Goal: Task Accomplishment & Management: Manage account settings

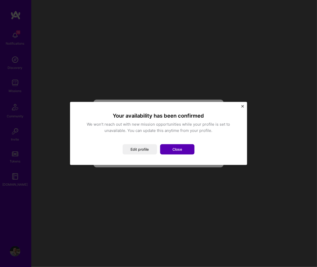
click at [187, 149] on button "Close" at bounding box center [177, 149] width 34 height 10
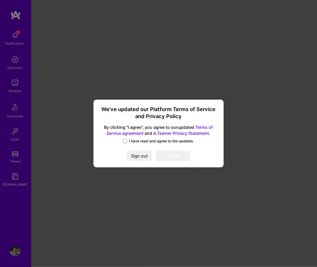
click at [141, 140] on span "I have read and agree to the updates." at bounding box center [161, 140] width 65 height 5
click at [0, 0] on input "I have read and agree to the updates." at bounding box center [0, 0] width 0 height 0
click at [175, 159] on button "I agree" at bounding box center [173, 156] width 34 height 10
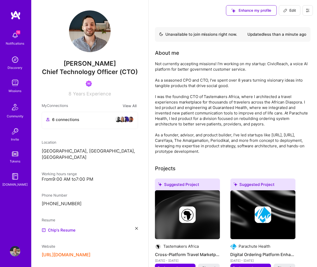
click at [192, 60] on div "About me Not currently accepting missions! I'm working on my startup: CivicReac…" at bounding box center [233, 101] width 156 height 105
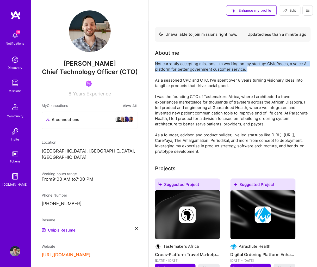
click at [192, 60] on div "About me Not currently accepting missions! I'm working on my startup: CivicReac…" at bounding box center [233, 101] width 156 height 105
click at [189, 62] on div "Not currently accepting missions! I'm working on my startup: CivicReach, a voic…" at bounding box center [233, 107] width 156 height 93
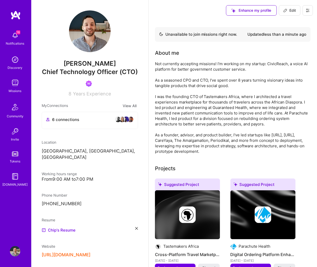
click at [173, 66] on div "Not currently accepting missions! I'm working on my startup: CivicReach, a voic…" at bounding box center [233, 107] width 156 height 93
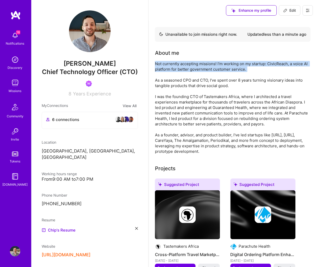
click at [173, 66] on div "Not currently accepting missions! I'm working on my startup: CivicReach, a voic…" at bounding box center [233, 107] width 156 height 93
click at [170, 66] on div "Not currently accepting missions! I'm working on my startup: CivicReach, a voic…" at bounding box center [233, 107] width 156 height 93
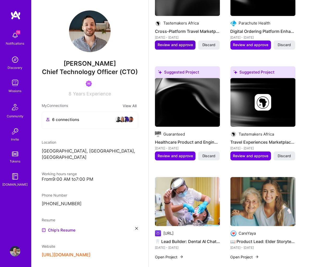
scroll to position [214, 0]
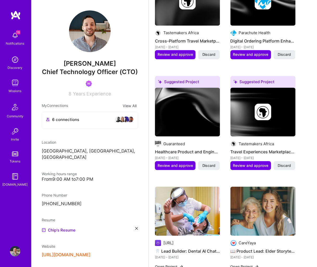
drag, startPoint x: 247, startPoint y: 164, endPoint x: 248, endPoint y: 179, distance: 15.2
click at [248, 179] on div "Suggested Project Tastemakers Africa Cross-Platform Travel Marketplace Developm…" at bounding box center [233, 269] width 156 height 608
click at [253, 167] on span "Review and approve" at bounding box center [250, 165] width 35 height 5
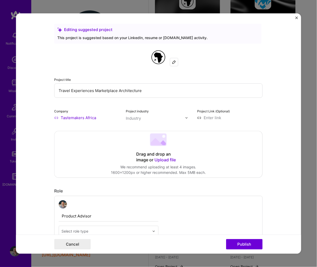
click at [297, 17] on img "Close" at bounding box center [296, 17] width 3 height 3
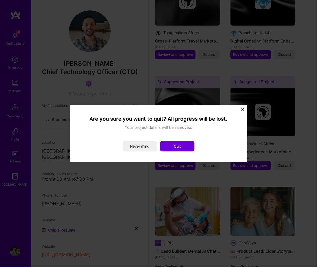
click at [243, 110] on img "Close" at bounding box center [242, 109] width 3 height 3
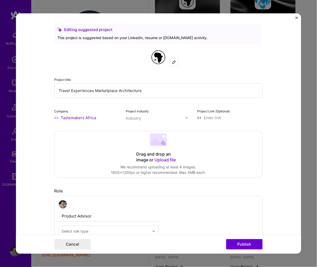
click at [297, 19] on img "Close" at bounding box center [296, 17] width 3 height 3
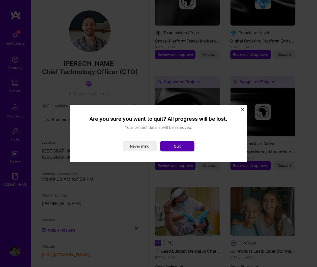
click at [184, 147] on button "Quit" at bounding box center [177, 146] width 34 height 10
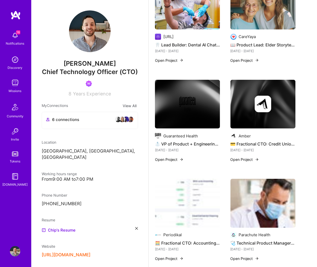
scroll to position [33, 0]
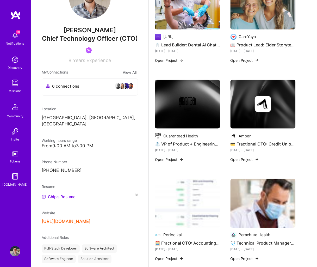
click at [136, 194] on icon at bounding box center [136, 195] width 3 height 3
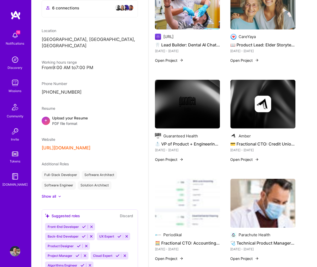
scroll to position [122, 0]
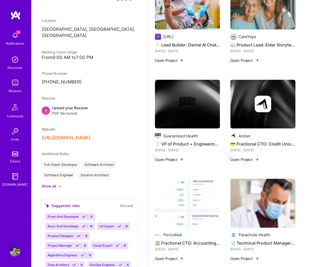
click at [55, 184] on div "Show all" at bounding box center [49, 186] width 14 height 5
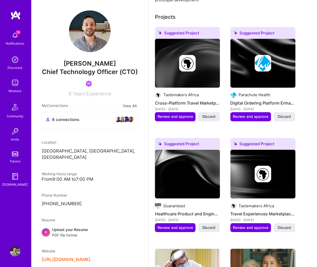
scroll to position [0, 0]
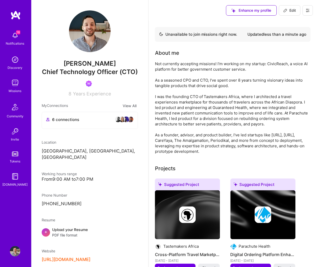
click at [18, 79] on img at bounding box center [15, 83] width 10 height 10
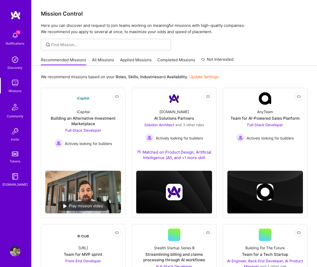
click at [97, 61] on link "All Missions" at bounding box center [103, 61] width 22 height 9
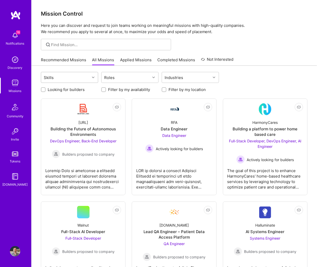
click at [82, 79] on div "Skills" at bounding box center [65, 77] width 49 height 10
click at [81, 75] on div "Skills" at bounding box center [65, 77] width 49 height 10
click at [73, 60] on link "Recommended Missions" at bounding box center [63, 61] width 45 height 9
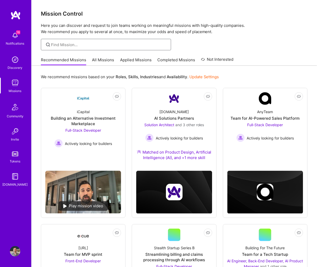
click at [127, 43] on input at bounding box center [109, 44] width 116 height 5
